Goal: Task Accomplishment & Management: Complete application form

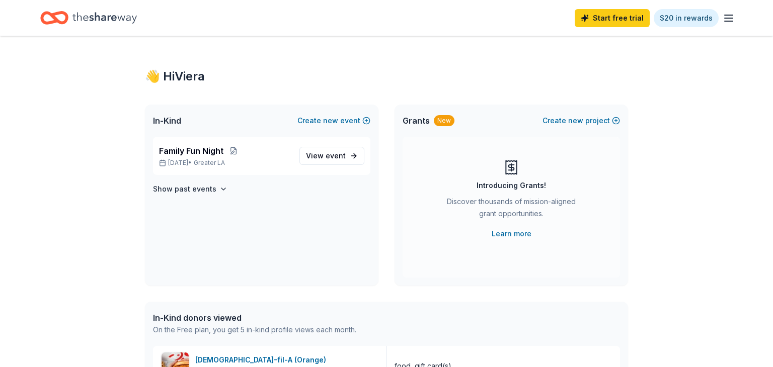
scroll to position [1, 0]
click at [339, 158] on span "event" at bounding box center [336, 155] width 20 height 9
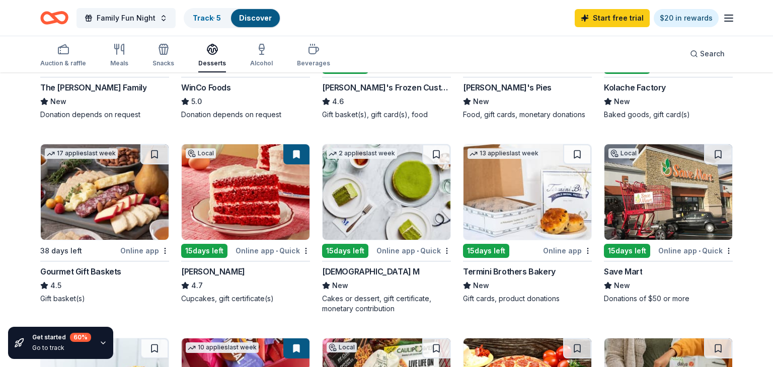
scroll to position [225, 0]
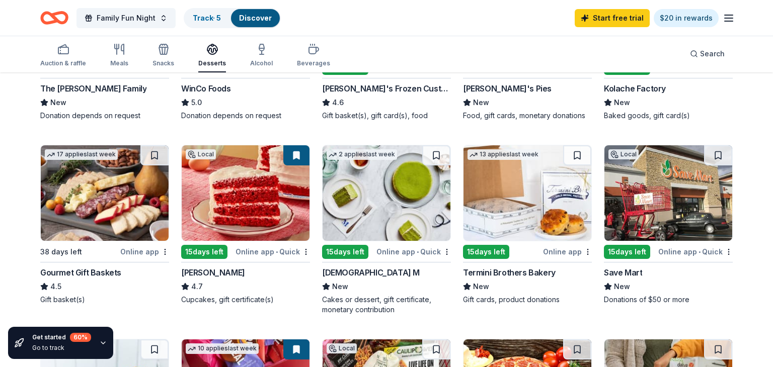
click at [116, 184] on img at bounding box center [105, 193] width 128 height 96
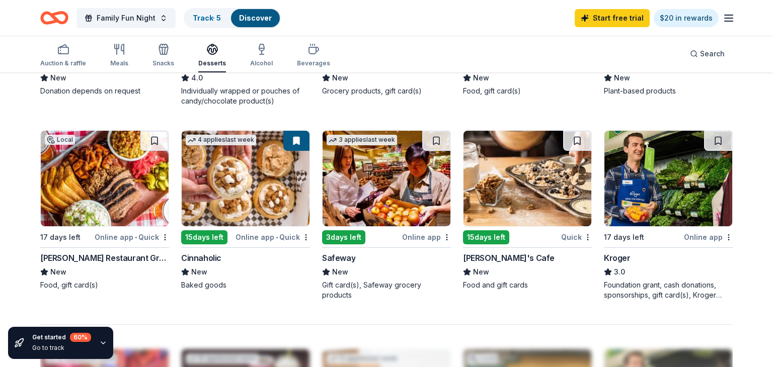
scroll to position [620, 0]
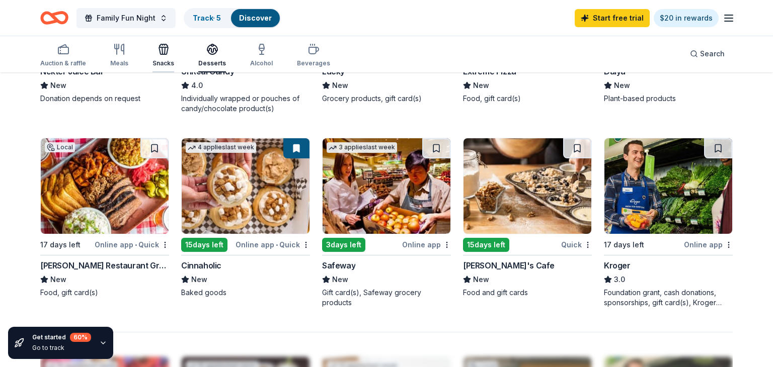
click at [165, 48] on icon "button" at bounding box center [165, 50] width 1 height 7
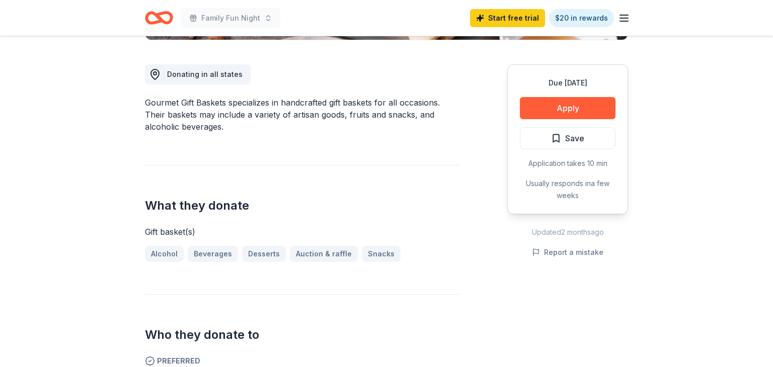
scroll to position [265, 0]
click at [566, 111] on button "Apply" at bounding box center [568, 109] width 96 height 22
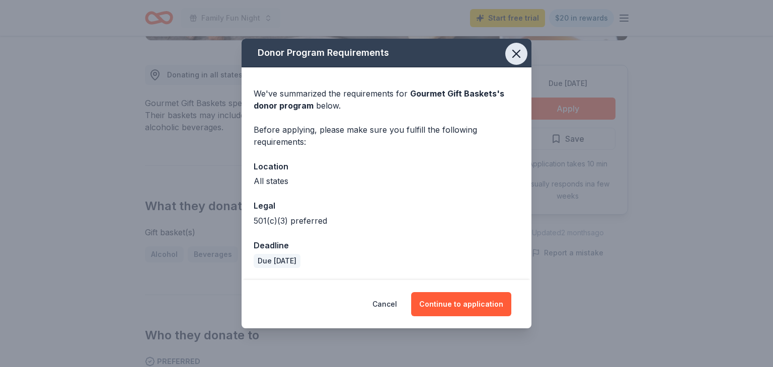
click at [515, 52] on icon "button" at bounding box center [516, 53] width 7 height 7
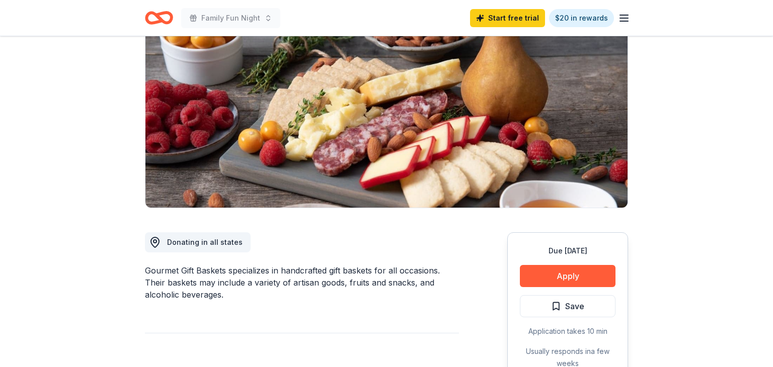
scroll to position [119, 0]
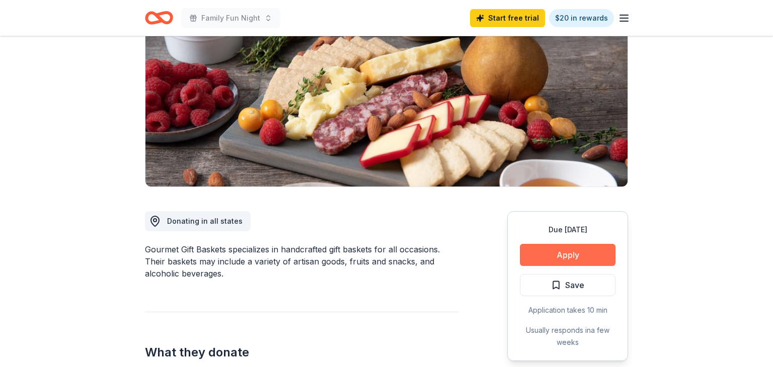
click at [559, 258] on button "Apply" at bounding box center [568, 255] width 96 height 22
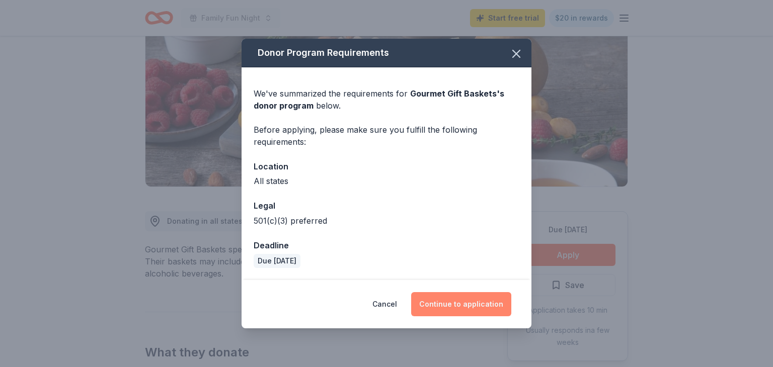
click at [471, 307] on button "Continue to application" at bounding box center [461, 304] width 100 height 24
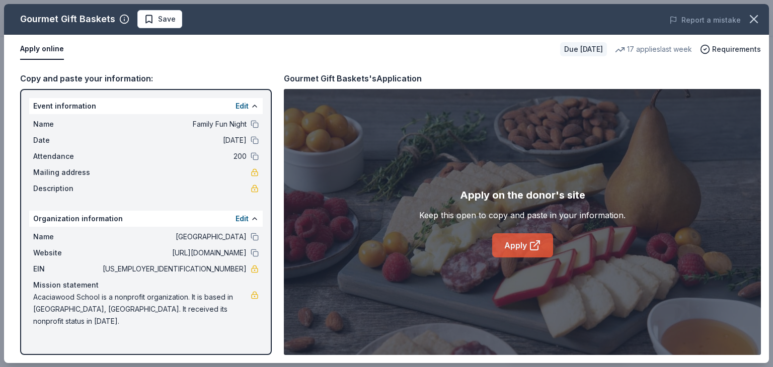
click at [505, 244] on link "Apply" at bounding box center [522, 246] width 61 height 24
